Goal: Task Accomplishment & Management: Complete application form

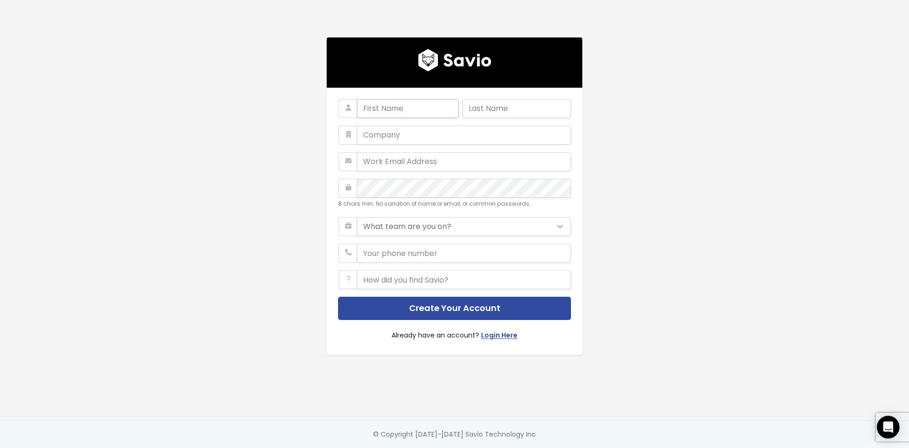
click at [407, 108] on input "text" at bounding box center [408, 108] width 102 height 19
type input "Savio"
type input "[PERSON_NAME]"
click at [394, 137] on input "text" at bounding box center [464, 135] width 214 height 19
type input "KSA"
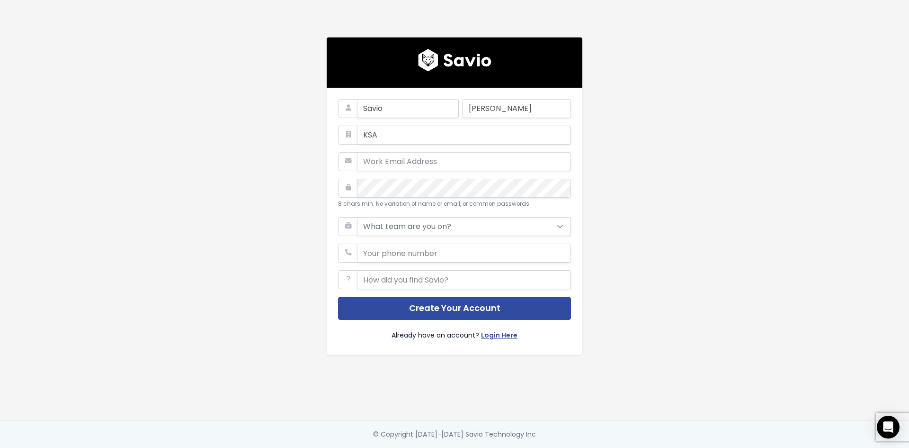
click at [253, 128] on div "[PERSON_NAME] KSA 8 chars min. No variation of name or email, or common passwor…" at bounding box center [455, 210] width 540 height 420
click at [414, 157] on input "email" at bounding box center [464, 161] width 214 height 19
paste input "[EMAIL_ADDRESS][DOMAIN_NAME]"
type input "[EMAIL_ADDRESS][DOMAIN_NAME]"
click at [458, 225] on select "What team are you on? Support Product Sales Customer Success Marketing Other" at bounding box center [464, 226] width 214 height 19
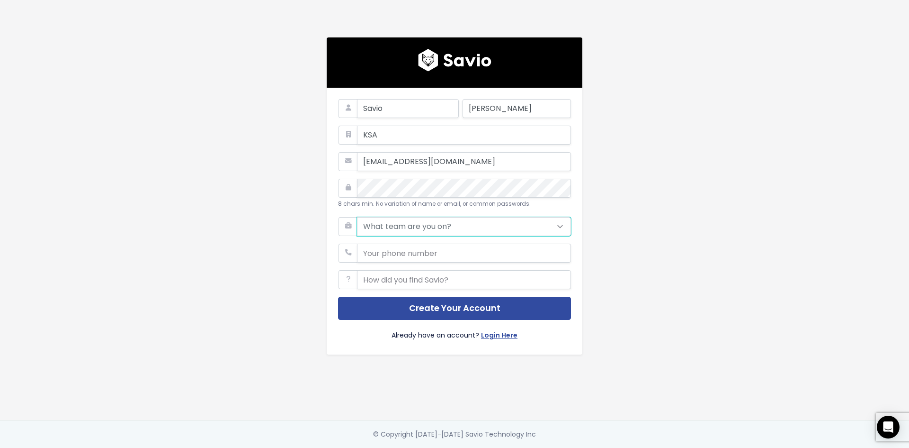
select select "OTHER"
click at [357, 217] on select "What team are you on? Support Product Sales Customer Success Marketing Other" at bounding box center [464, 226] width 214 height 19
click at [435, 279] on input "text" at bounding box center [464, 279] width 214 height 19
click at [436, 279] on input "text" at bounding box center [464, 279] width 214 height 19
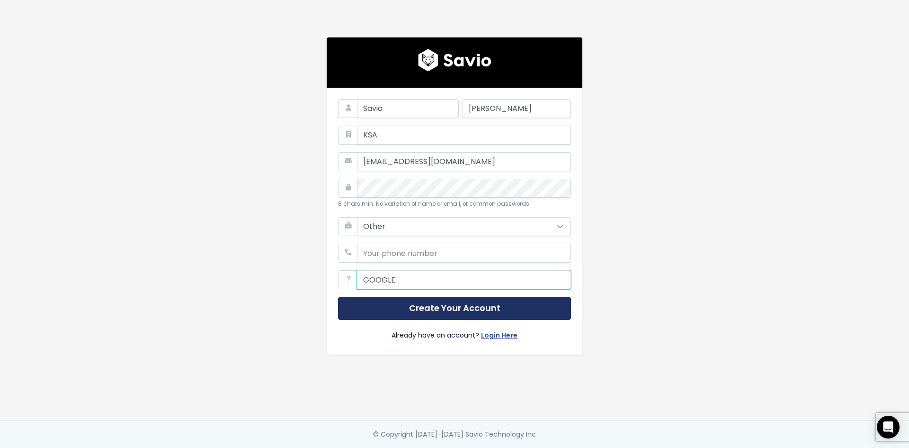
type input "GOOGLE"
click at [489, 309] on button "Create Your Account" at bounding box center [454, 308] width 233 height 23
